Goal: Task Accomplishment & Management: Manage account settings

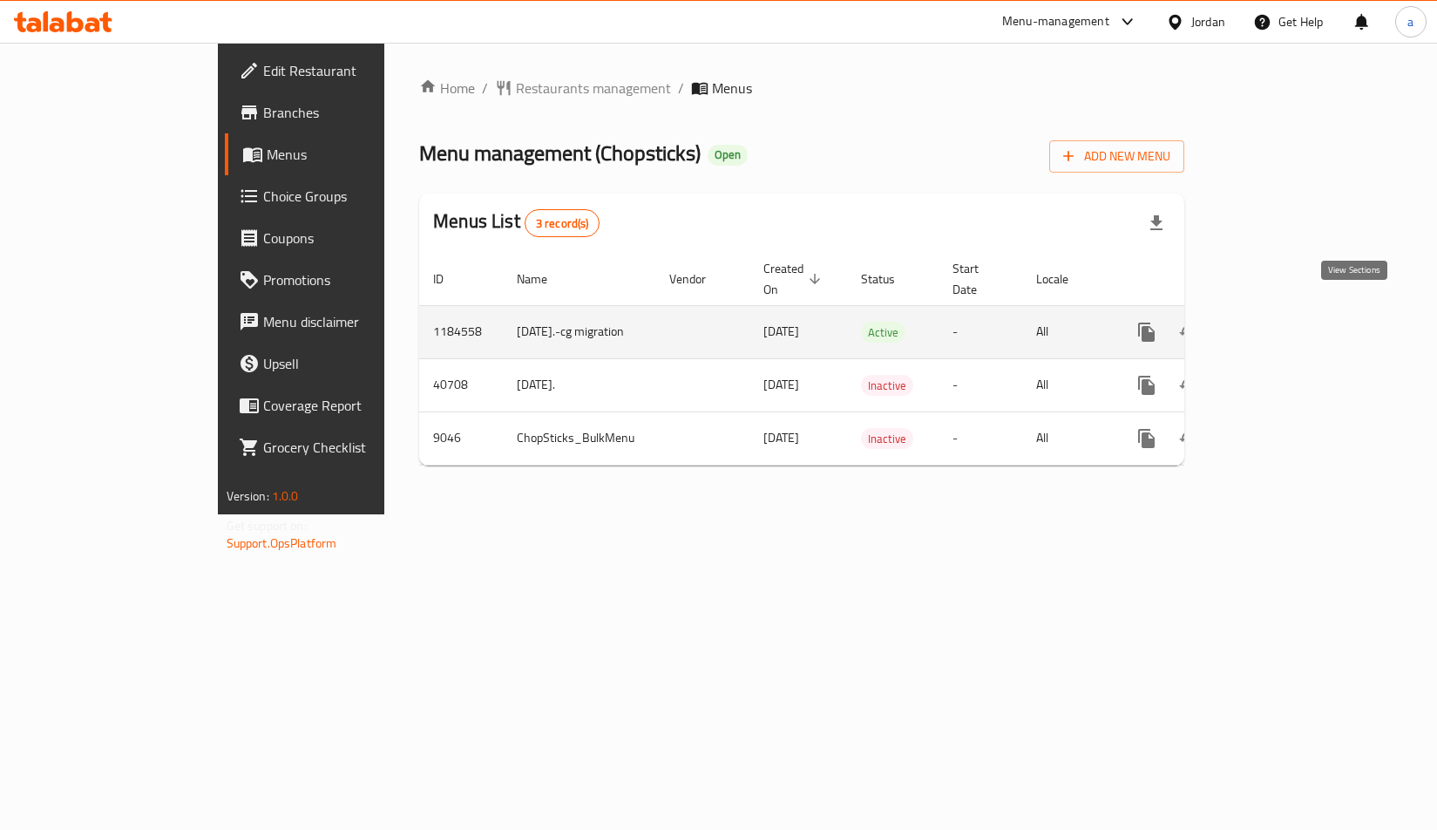
click at [1283, 322] on icon "enhanced table" at bounding box center [1272, 332] width 21 height 21
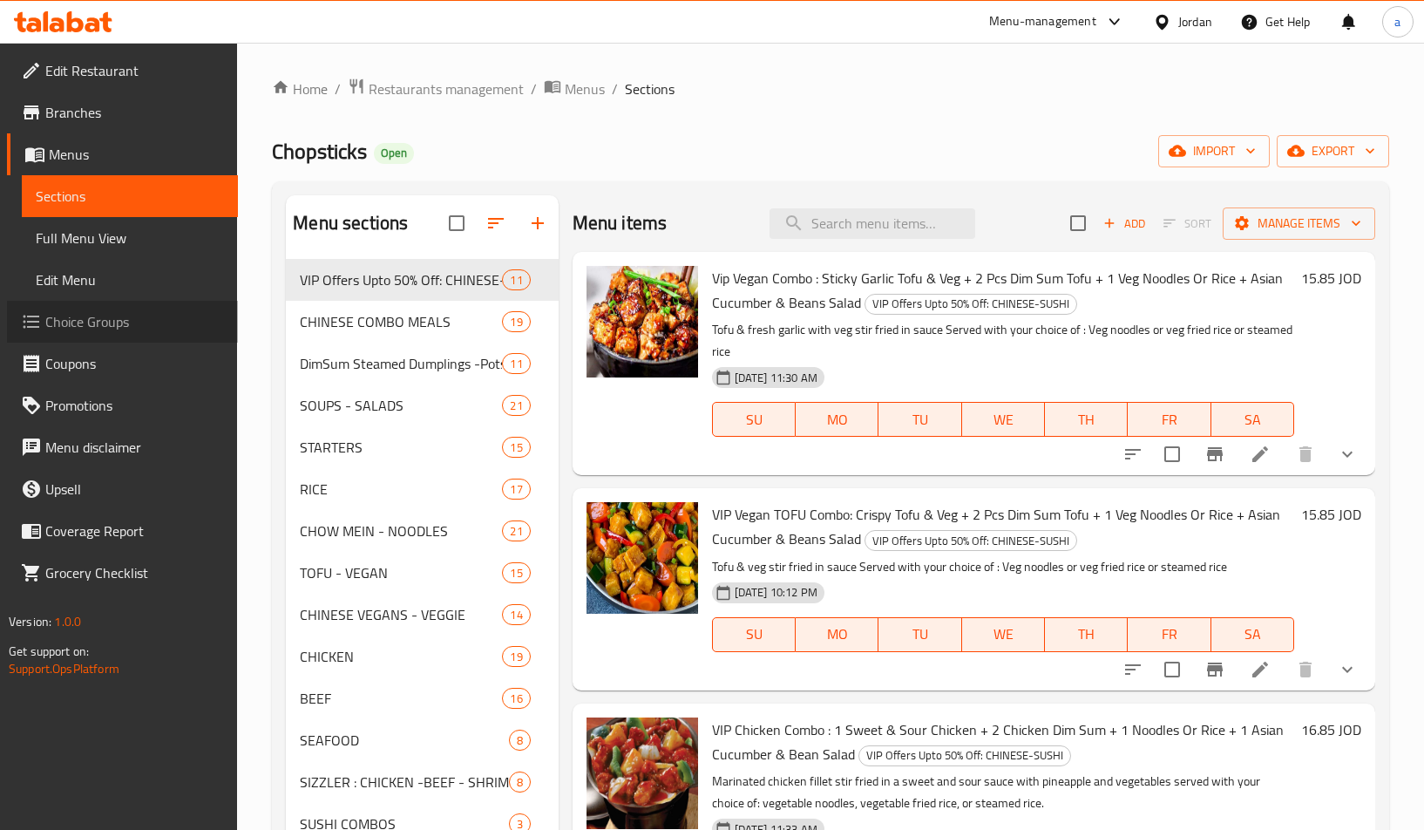
click at [101, 314] on span "Choice Groups" at bounding box center [134, 321] width 179 height 21
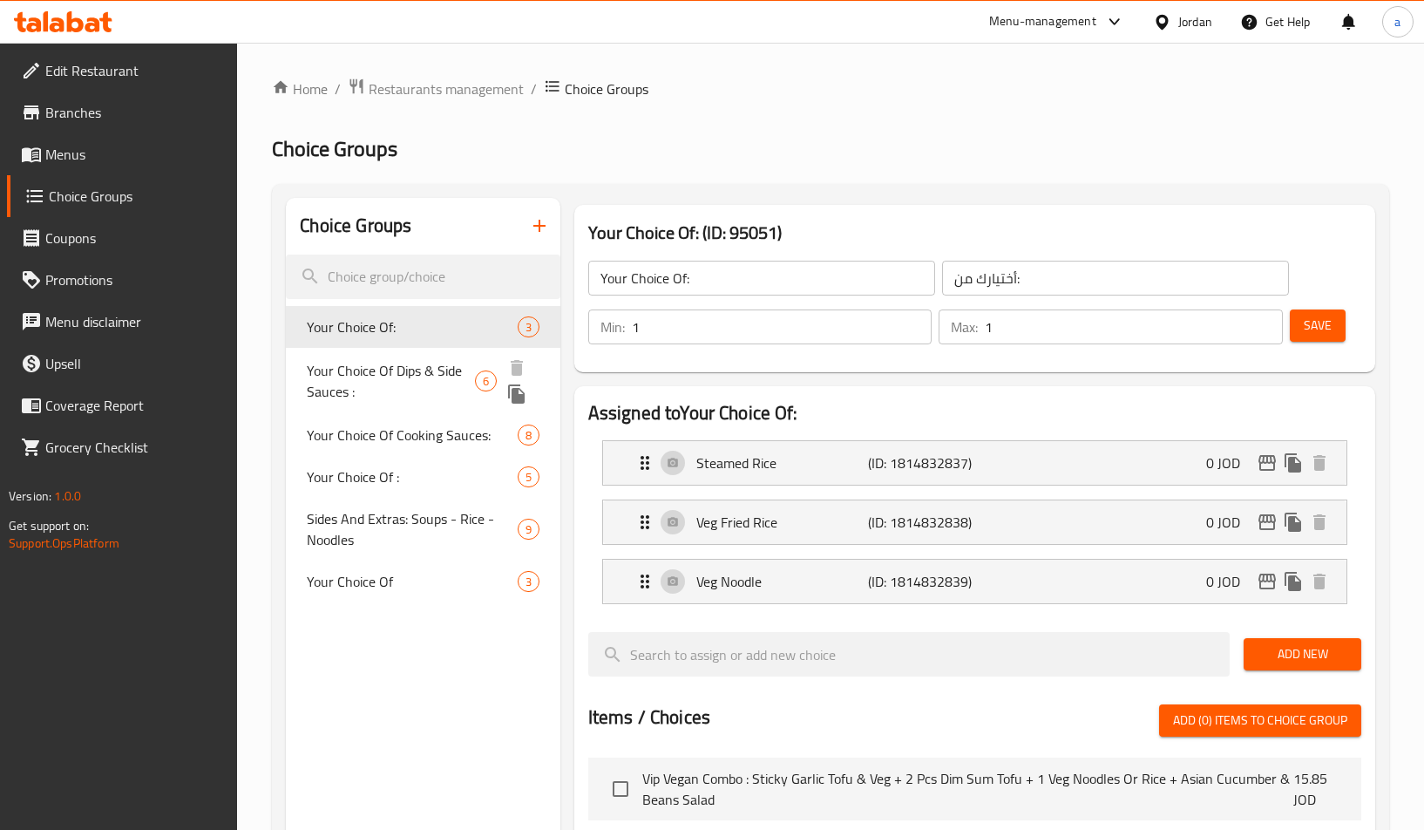
click at [426, 366] on span "Your Choice Of Dips & Side Sauces :" at bounding box center [391, 381] width 168 height 42
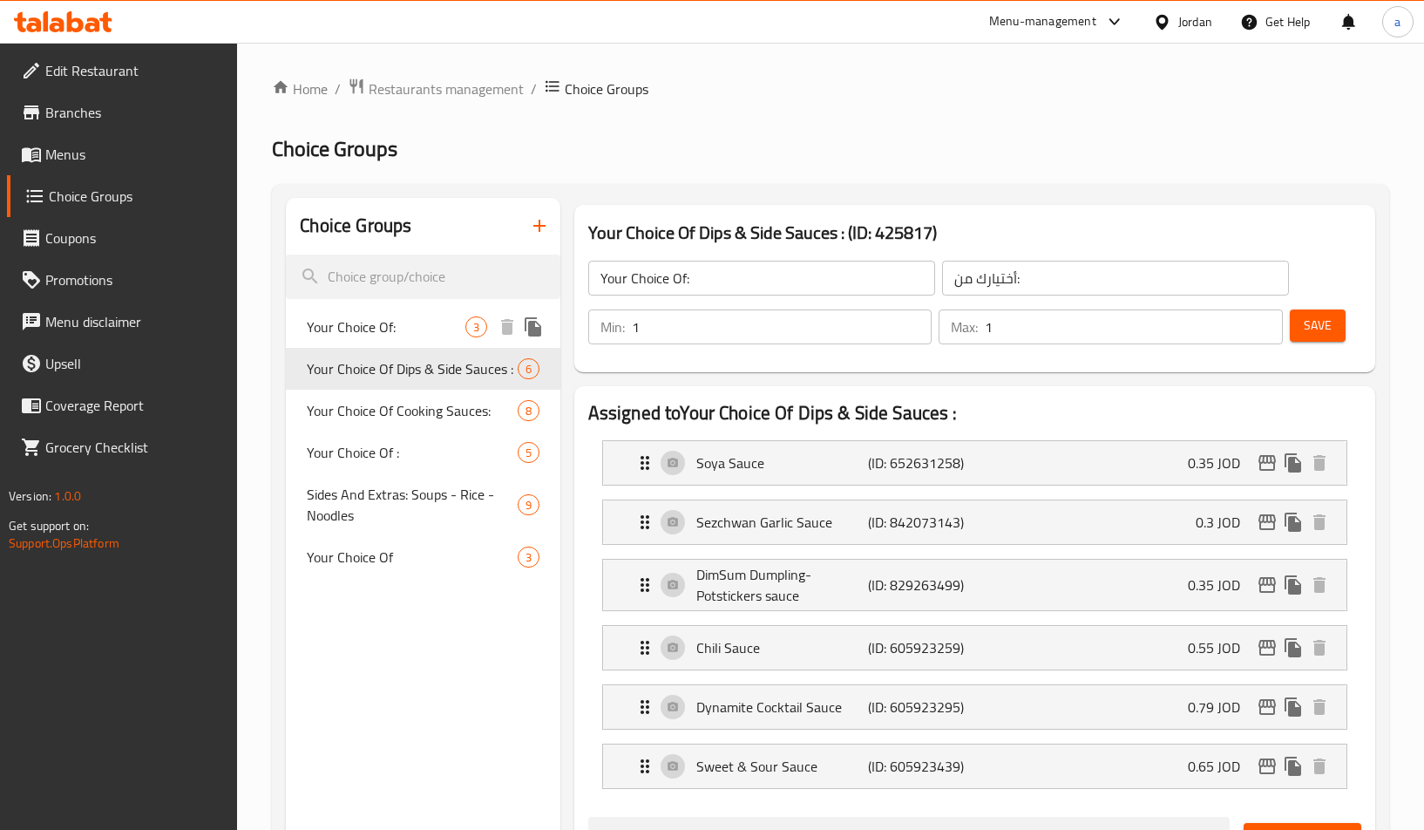
type input "Your Choice Of Dips & Side Sauces :"
type input "اختيارك من [DEMOGRAPHIC_DATA] والغموس:"
type input "0"
click at [807, 143] on h2 "Choice Groups" at bounding box center [830, 149] width 1117 height 28
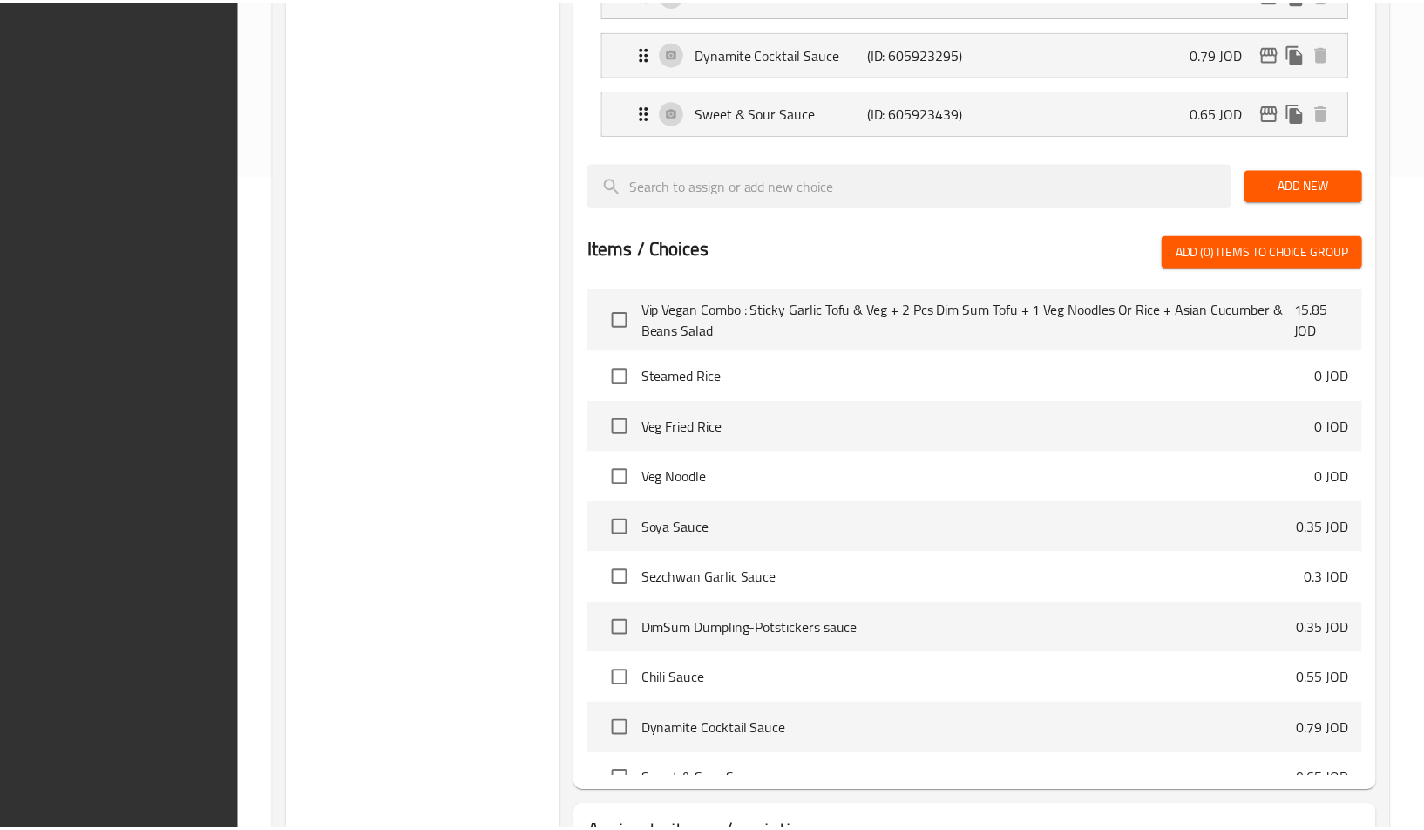
scroll to position [795, 0]
